Goal: Task Accomplishment & Management: Use online tool/utility

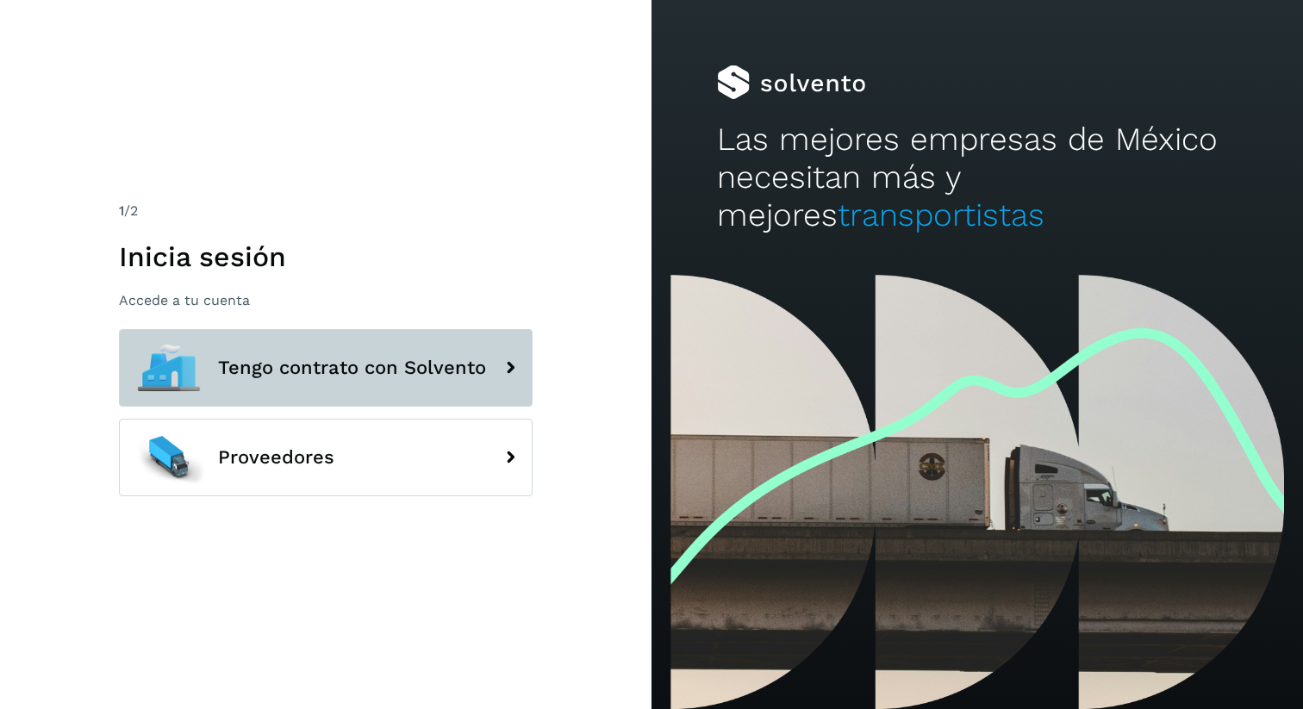
click at [261, 353] on button "Tengo contrato con Solvento" at bounding box center [326, 368] width 414 height 78
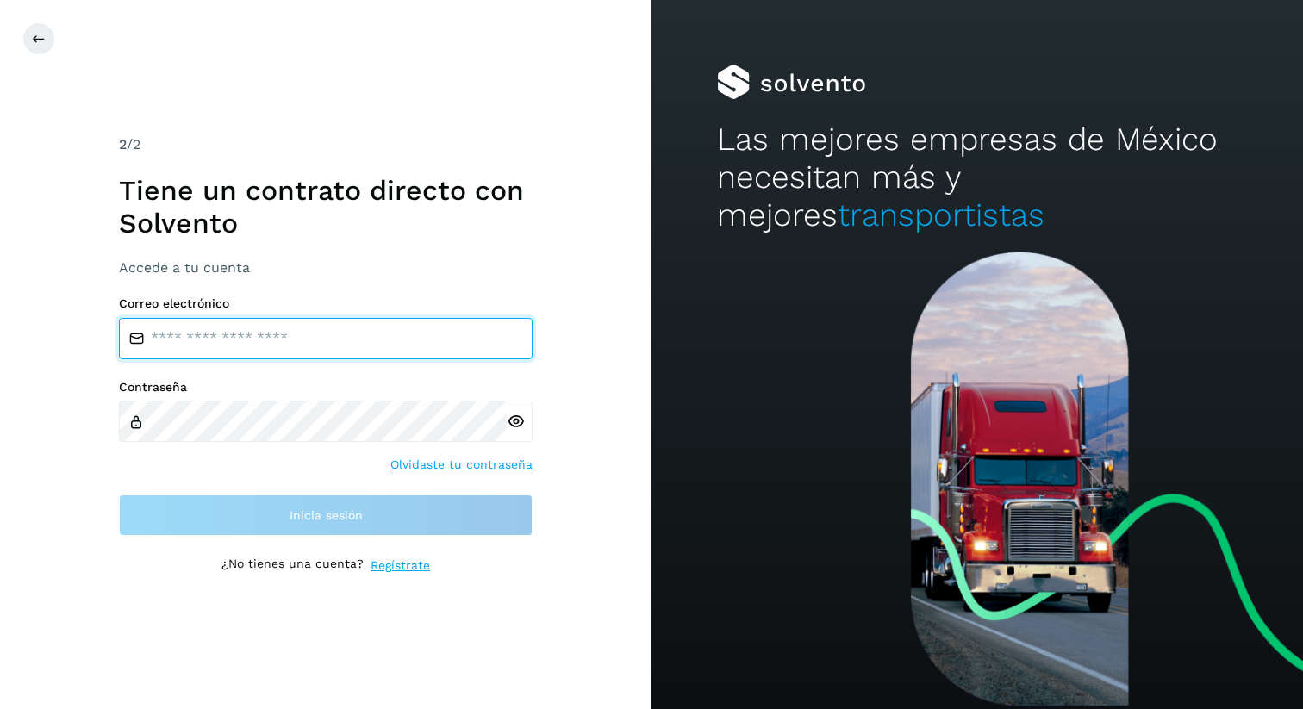
click at [236, 329] on input "email" at bounding box center [326, 338] width 414 height 41
type input "**********"
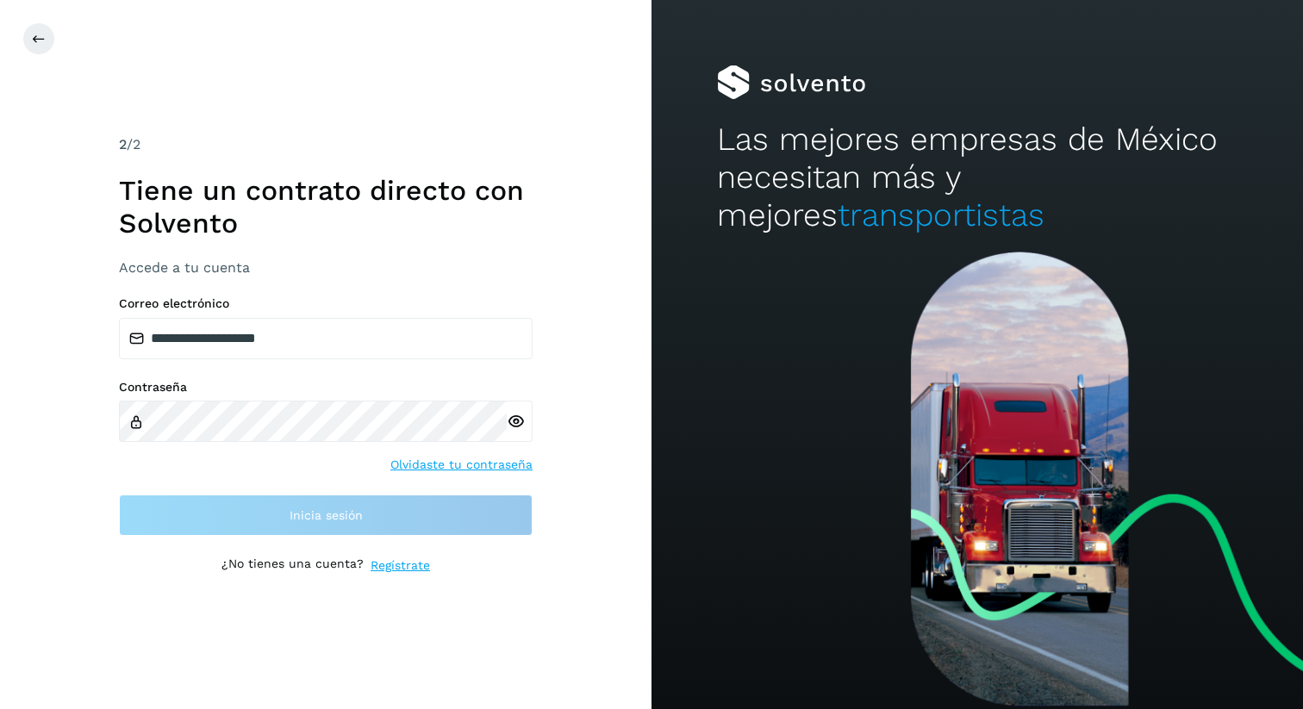
click at [519, 423] on div at bounding box center [520, 421] width 26 height 41
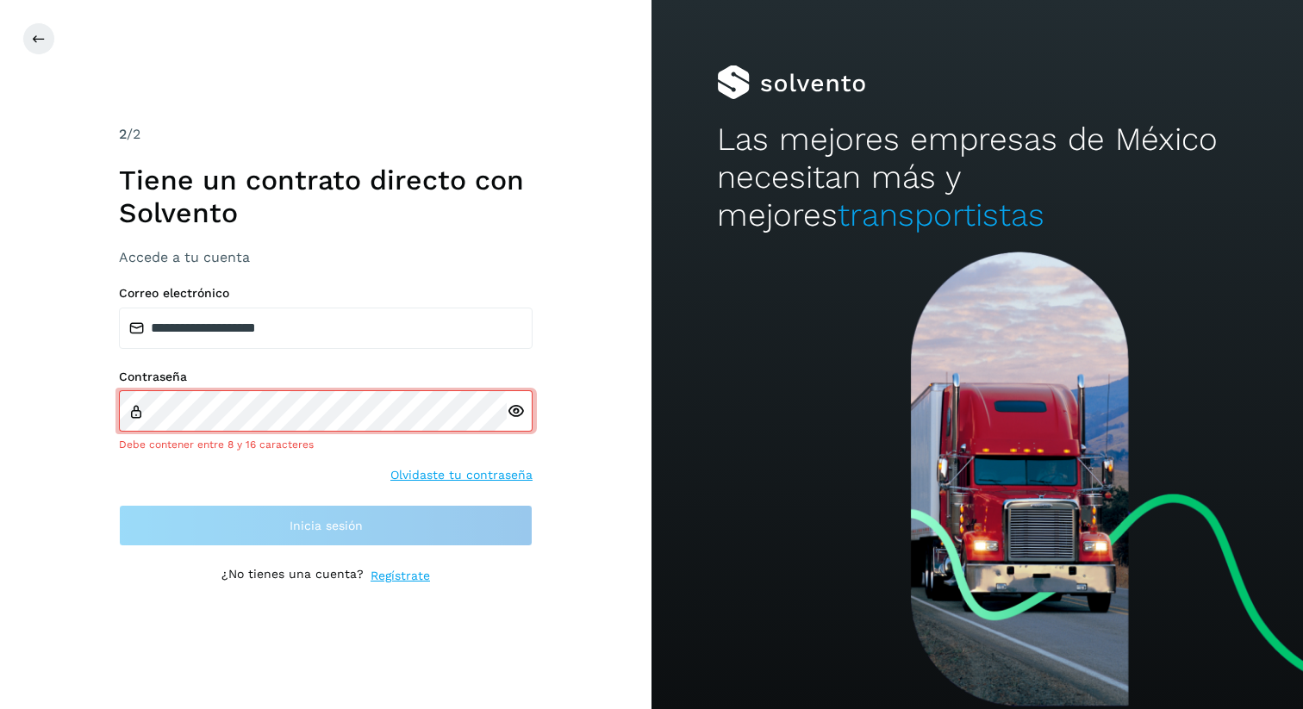
click at [519, 413] on icon at bounding box center [516, 411] width 18 height 18
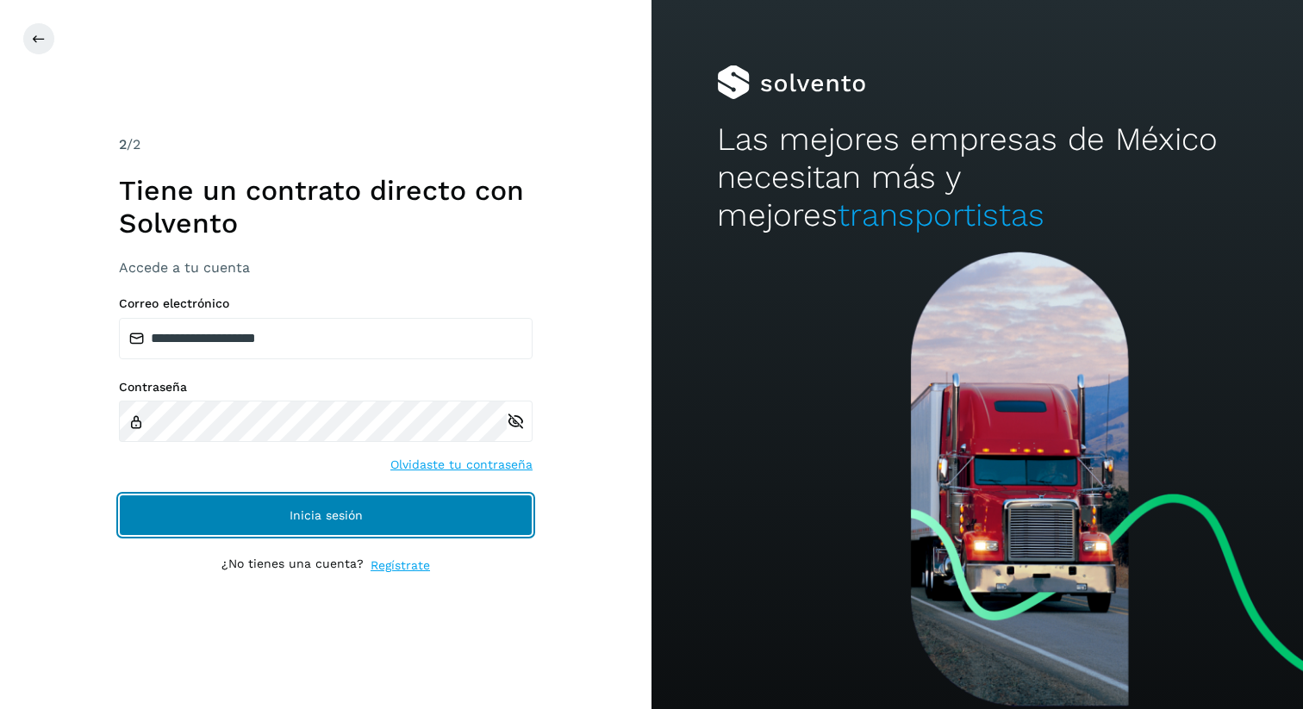
click at [303, 527] on button "Inicia sesión" at bounding box center [326, 515] width 414 height 41
click at [214, 521] on button "Inicia sesión" at bounding box center [326, 515] width 414 height 41
click at [363, 519] on button "Inicia sesión" at bounding box center [326, 515] width 414 height 41
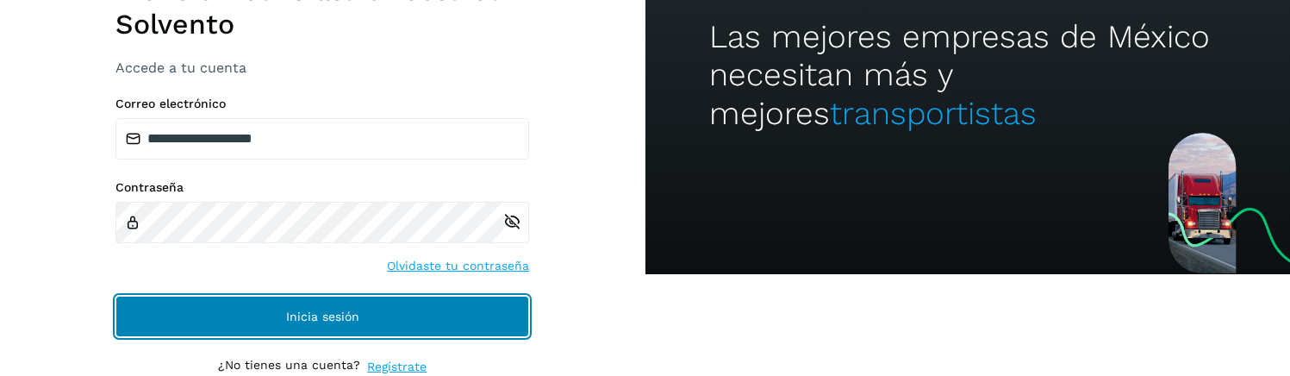
click at [366, 317] on button "Inicia sesión" at bounding box center [322, 316] width 414 height 41
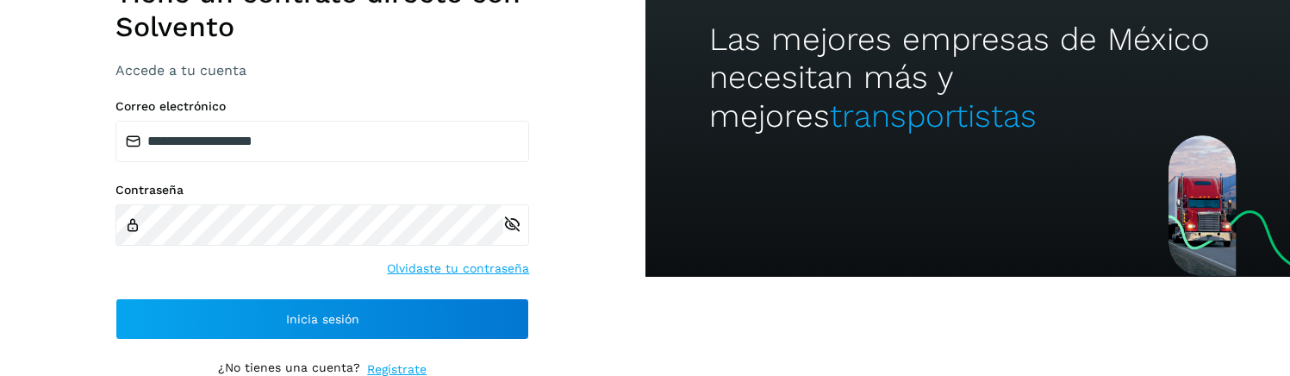
scroll to position [102, 0]
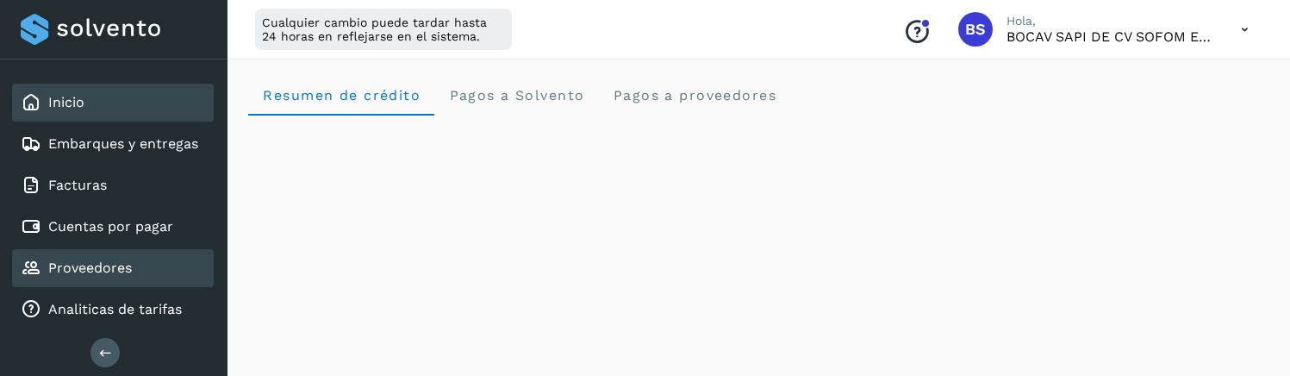
drag, startPoint x: 50, startPoint y: 252, endPoint x: 45, endPoint y: 259, distance: 9.3
click at [47, 255] on div "Proveedores" at bounding box center [113, 268] width 202 height 38
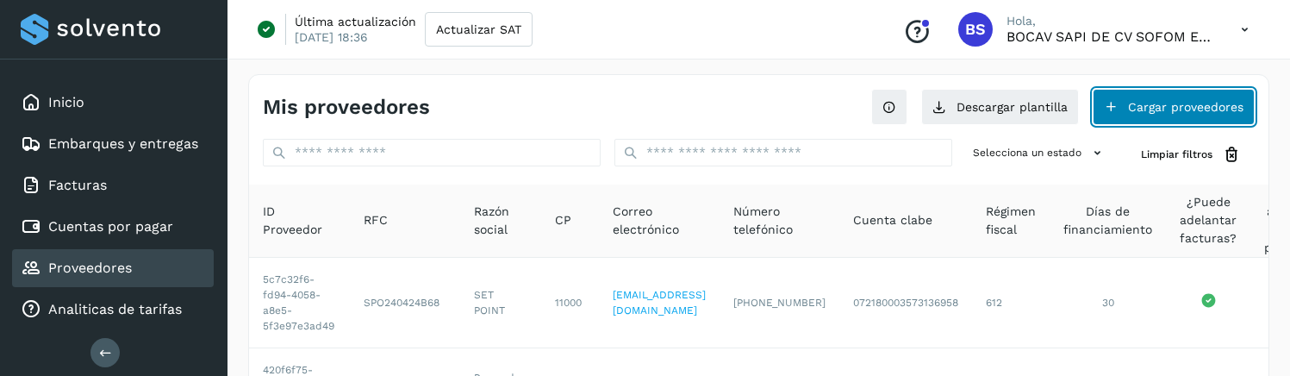
click at [1171, 100] on button "Cargar proveedores" at bounding box center [1174, 107] width 162 height 36
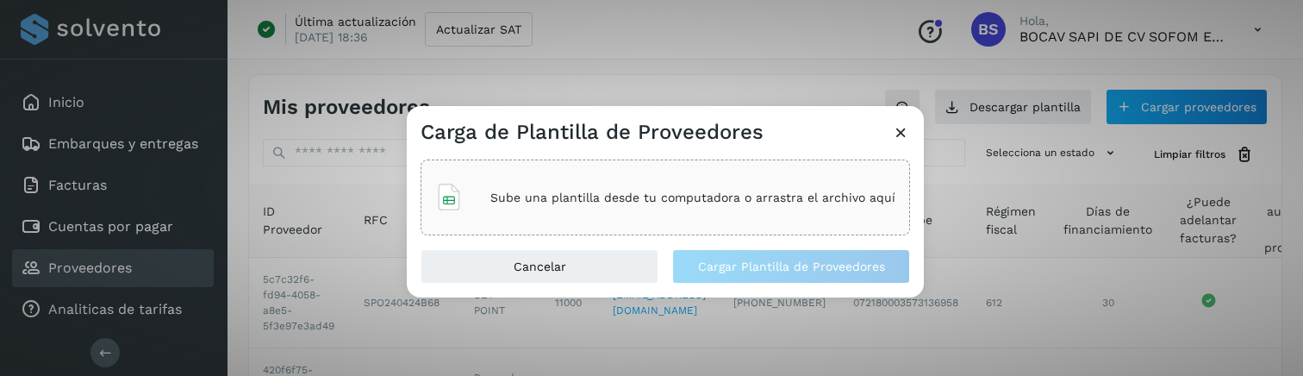
click at [536, 197] on p "Sube una plantilla desde tu computadora o arrastra el archivo aquí" at bounding box center [692, 197] width 405 height 15
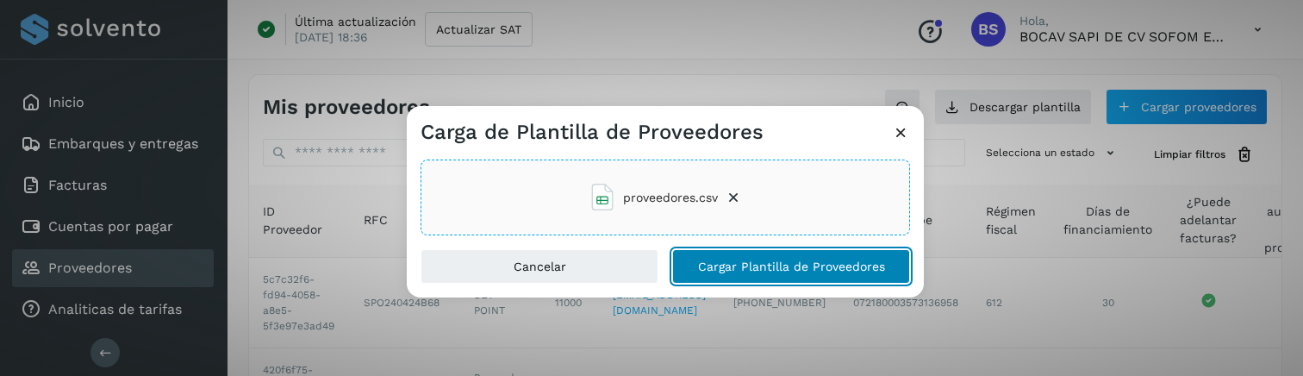
click at [759, 272] on span "Cargar Plantilla de Proveedores" at bounding box center [791, 266] width 187 height 12
